Goal: Task Accomplishment & Management: Manage account settings

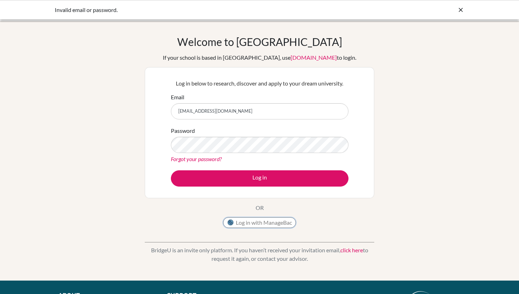
click at [258, 222] on button "Log in with ManageBac" at bounding box center [259, 222] width 73 height 11
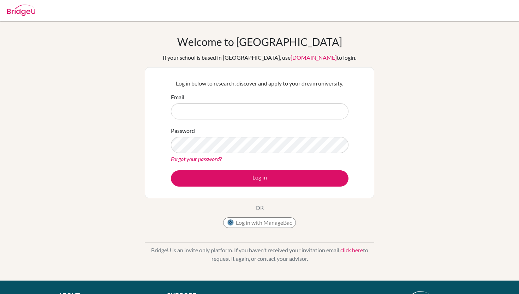
click at [233, 106] on input "Email" at bounding box center [260, 111] width 178 height 16
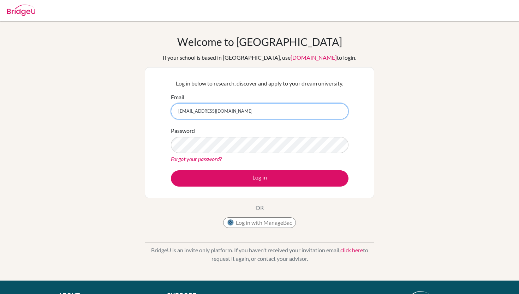
click at [194, 111] on input "[EMAIL_ADDRESS][DOMAIN_NAME]" at bounding box center [260, 111] width 178 height 16
type input "[EMAIL_ADDRESS][DOMAIN_NAME]"
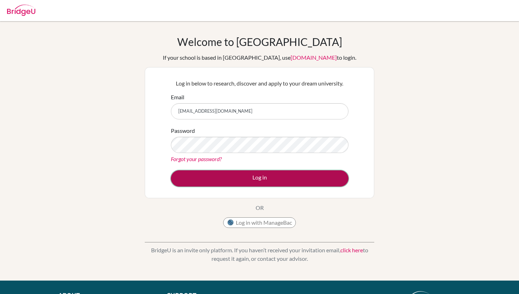
click at [243, 180] on button "Log in" at bounding box center [260, 178] width 178 height 16
